Goal: Transaction & Acquisition: Subscribe to service/newsletter

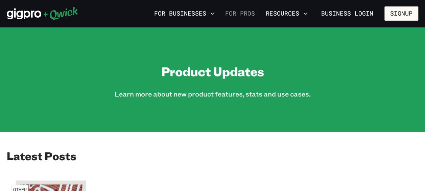
click at [245, 11] on link "For Pros" at bounding box center [239, 13] width 35 height 11
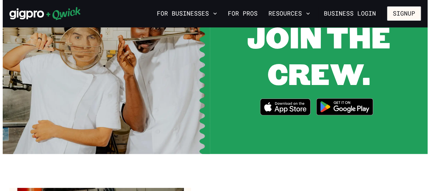
scroll to position [915, 0]
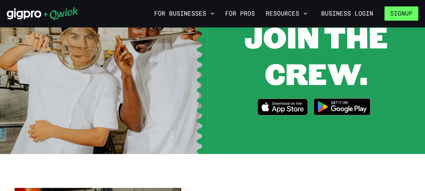
click at [398, 17] on button "Signup" at bounding box center [401, 13] width 34 height 14
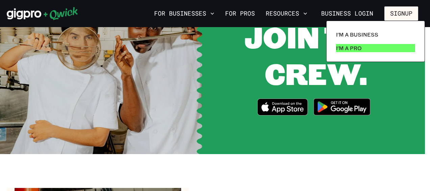
click at [342, 47] on p "I'm a Pro" at bounding box center [349, 48] width 26 height 8
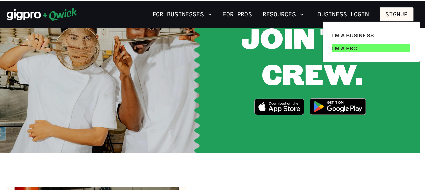
scroll to position [0, 0]
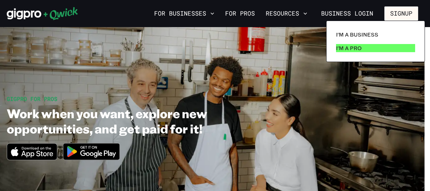
click at [342, 47] on p "I'm a Pro" at bounding box center [349, 48] width 26 height 8
click at [361, 47] on link "I'm a Pro" at bounding box center [375, 48] width 85 height 14
click at [373, 45] on link "I'm a Pro" at bounding box center [375, 48] width 85 height 14
click at [357, 47] on p "I'm a Pro" at bounding box center [349, 48] width 26 height 8
click at [352, 47] on p "I'm a Pro" at bounding box center [349, 48] width 26 height 8
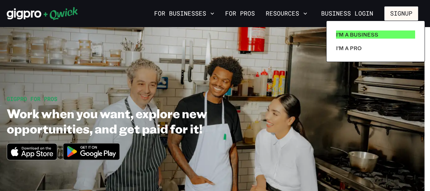
click at [370, 34] on p "I'm a Business" at bounding box center [357, 34] width 42 height 8
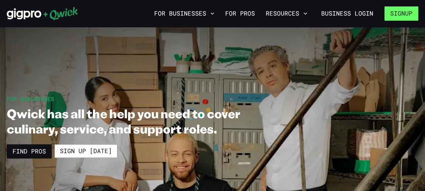
click at [401, 14] on button "Signup" at bounding box center [401, 13] width 34 height 14
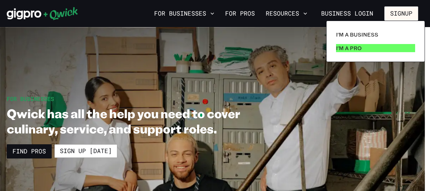
click at [354, 46] on p "I'm a Pro" at bounding box center [349, 48] width 26 height 8
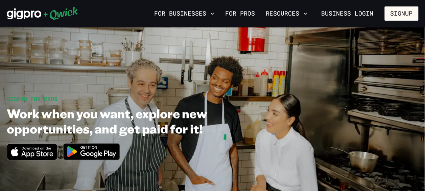
click at [92, 149] on img at bounding box center [92, 151] width 66 height 25
